Goal: Task Accomplishment & Management: Use online tool/utility

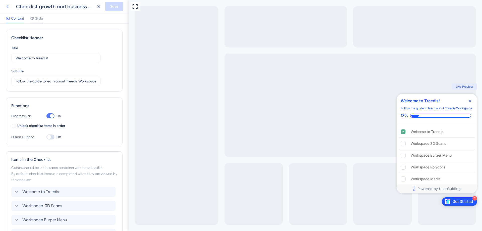
click at [10, 5] on icon at bounding box center [8, 7] width 6 height 6
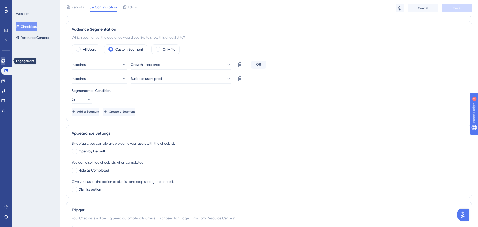
click at [5, 61] on link at bounding box center [3, 61] width 4 height 8
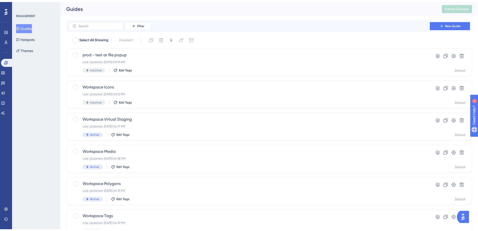
scroll to position [159, 0]
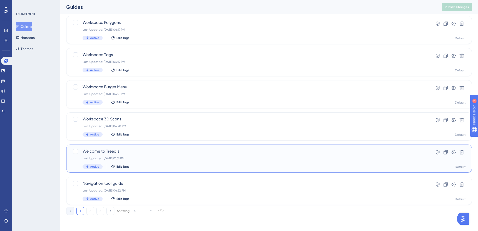
click at [101, 149] on span "Welcome to Treedis" at bounding box center [249, 151] width 333 height 6
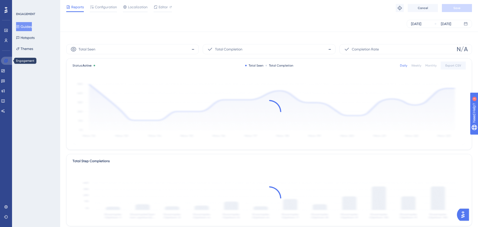
click at [10, 61] on link at bounding box center [7, 61] width 12 height 8
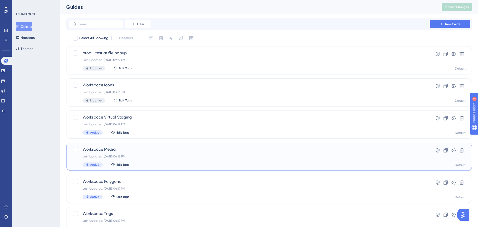
click at [105, 146] on span "Workspace Media" at bounding box center [249, 149] width 333 height 6
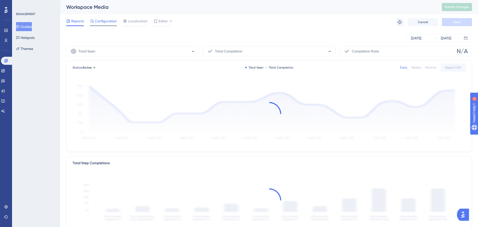
click at [104, 24] on div "Configuration" at bounding box center [103, 22] width 27 height 8
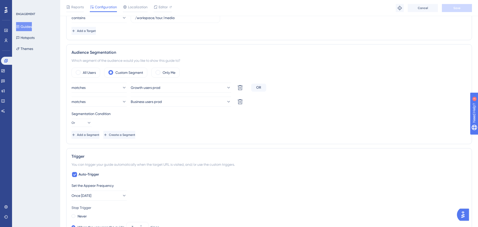
scroll to position [251, 0]
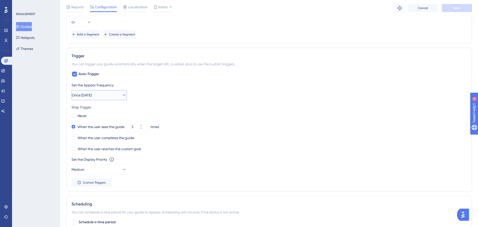
click at [115, 97] on button "Once in 1 day" at bounding box center [99, 95] width 55 height 10
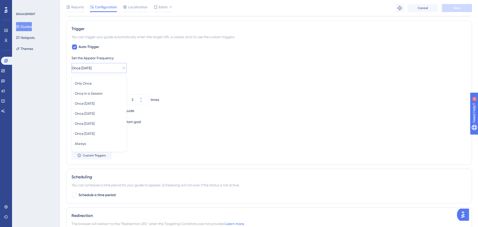
click at [192, 85] on div "Never" at bounding box center [269, 88] width 395 height 7
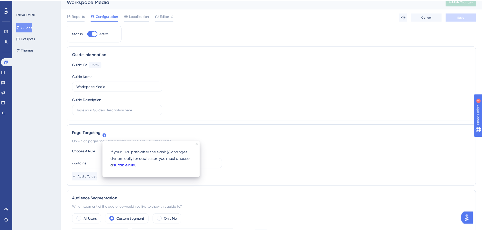
scroll to position [0, 0]
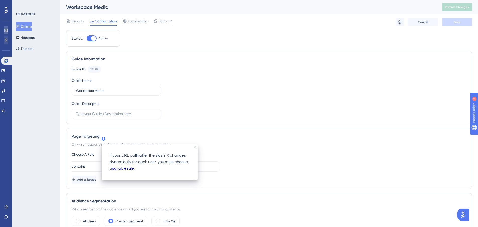
click at [7, 28] on link at bounding box center [6, 30] width 4 height 8
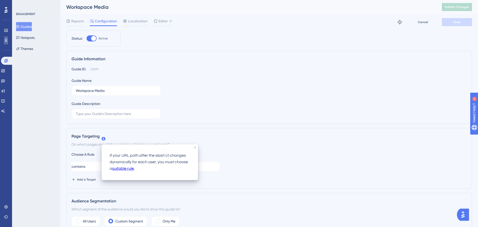
click at [5, 42] on link at bounding box center [6, 40] width 4 height 8
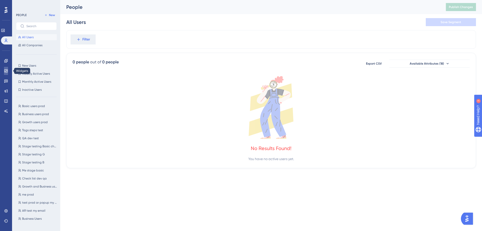
click at [5, 69] on icon at bounding box center [5, 70] width 3 height 3
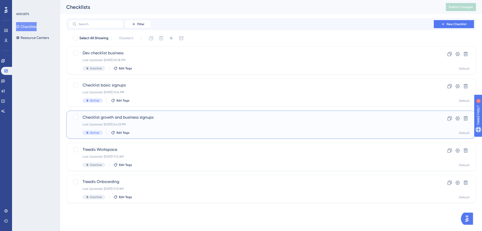
click at [150, 118] on span "Checklist growth and business signups" at bounding box center [251, 117] width 337 height 6
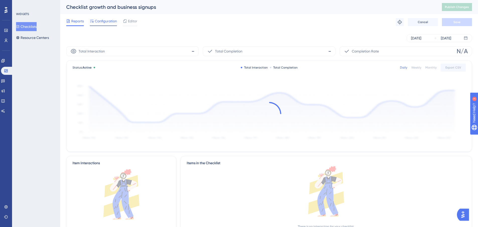
click at [105, 19] on span "Configuration" at bounding box center [106, 21] width 22 height 6
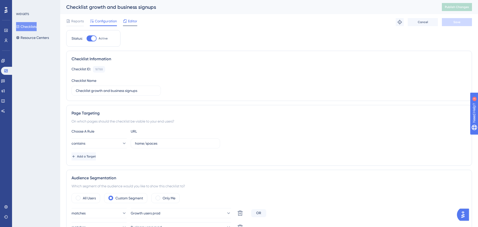
click at [127, 23] on div "Editor" at bounding box center [130, 21] width 14 height 6
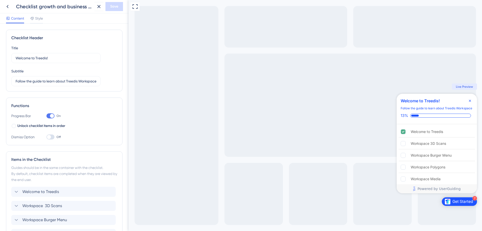
click at [454, 202] on div "Get Started" at bounding box center [462, 201] width 21 height 5
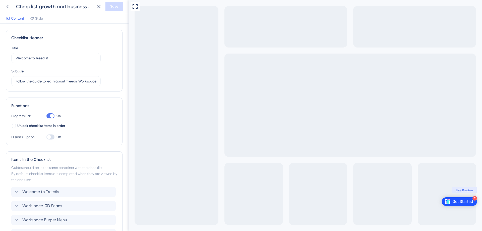
click at [461, 201] on div "Get Started" at bounding box center [462, 201] width 21 height 5
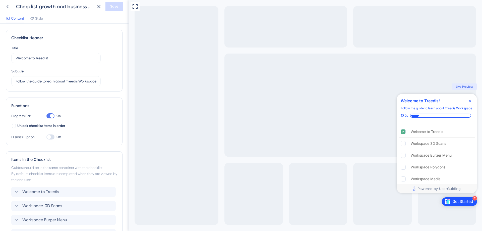
click at [458, 202] on div "Get Started" at bounding box center [462, 201] width 21 height 5
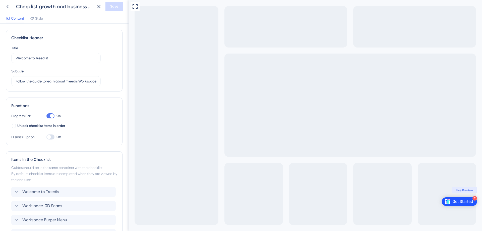
click at [459, 202] on div "Get Started" at bounding box center [462, 201] width 21 height 5
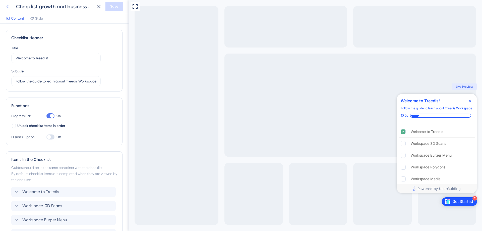
click at [10, 3] on button at bounding box center [7, 6] width 9 height 9
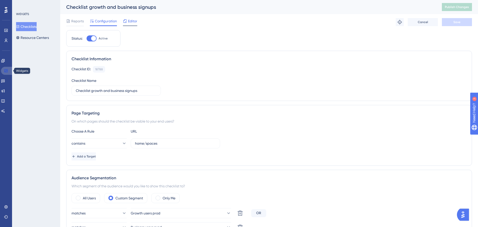
drag, startPoint x: 5, startPoint y: 73, endPoint x: 134, endPoint y: 19, distance: 139.7
click at [5, 73] on link at bounding box center [7, 71] width 12 height 8
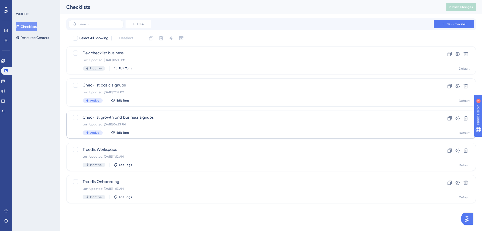
click at [15, 71] on div "WIDGETS Checklists Resource Centers" at bounding box center [36, 115] width 48 height 231
click at [2, 71] on link at bounding box center [7, 71] width 12 height 8
click at [9, 71] on link at bounding box center [7, 71] width 12 height 8
click at [150, 118] on span "Checklist growth and business signups" at bounding box center [251, 117] width 337 height 6
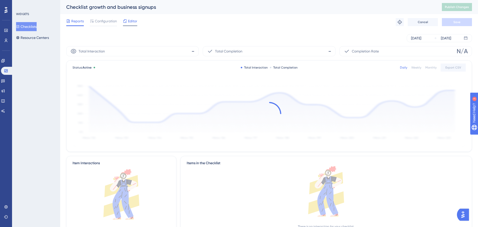
click at [130, 20] on span "Editor" at bounding box center [132, 21] width 9 height 6
